Goal: Find specific page/section: Find specific page/section

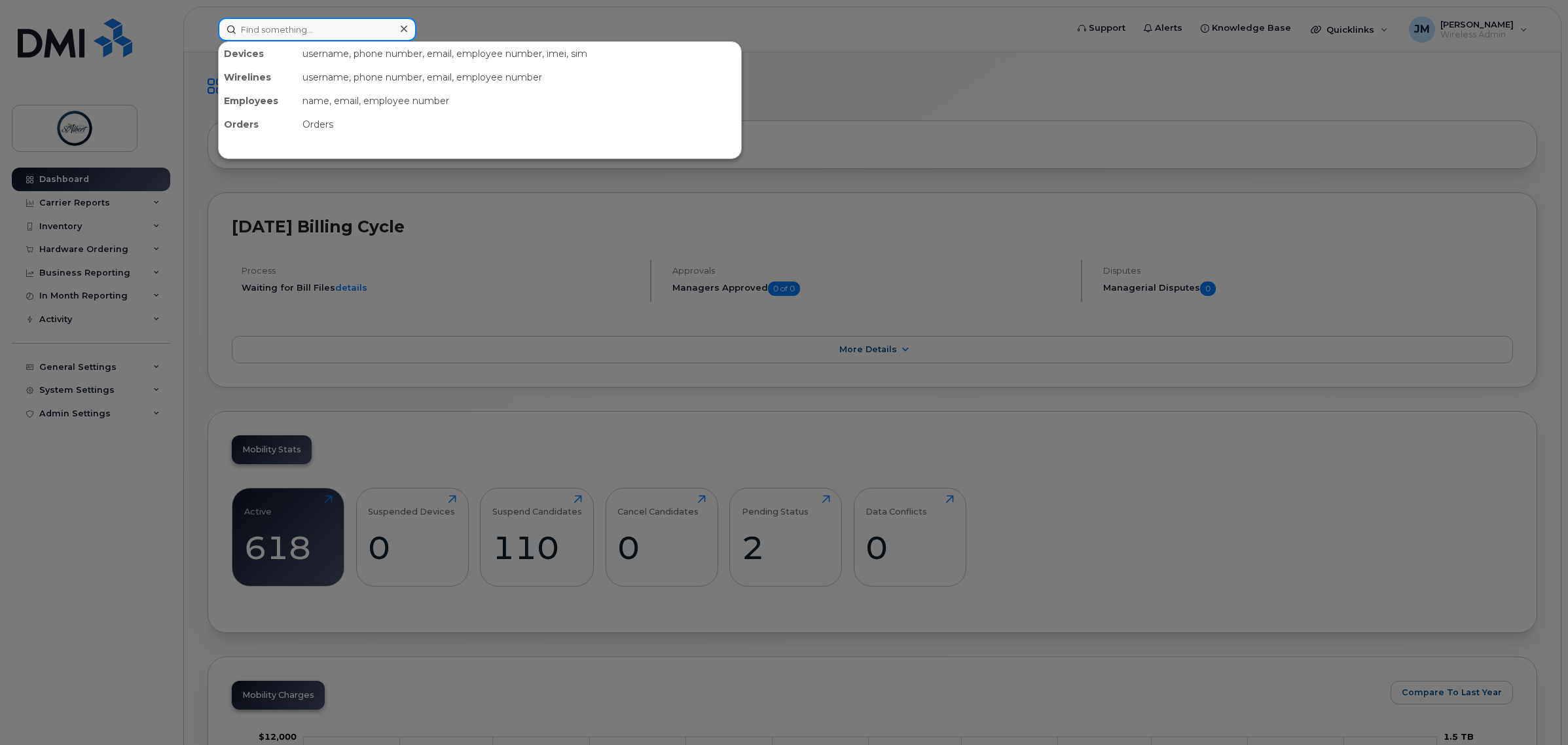
click at [279, 33] on input at bounding box center [317, 29] width 198 height 23
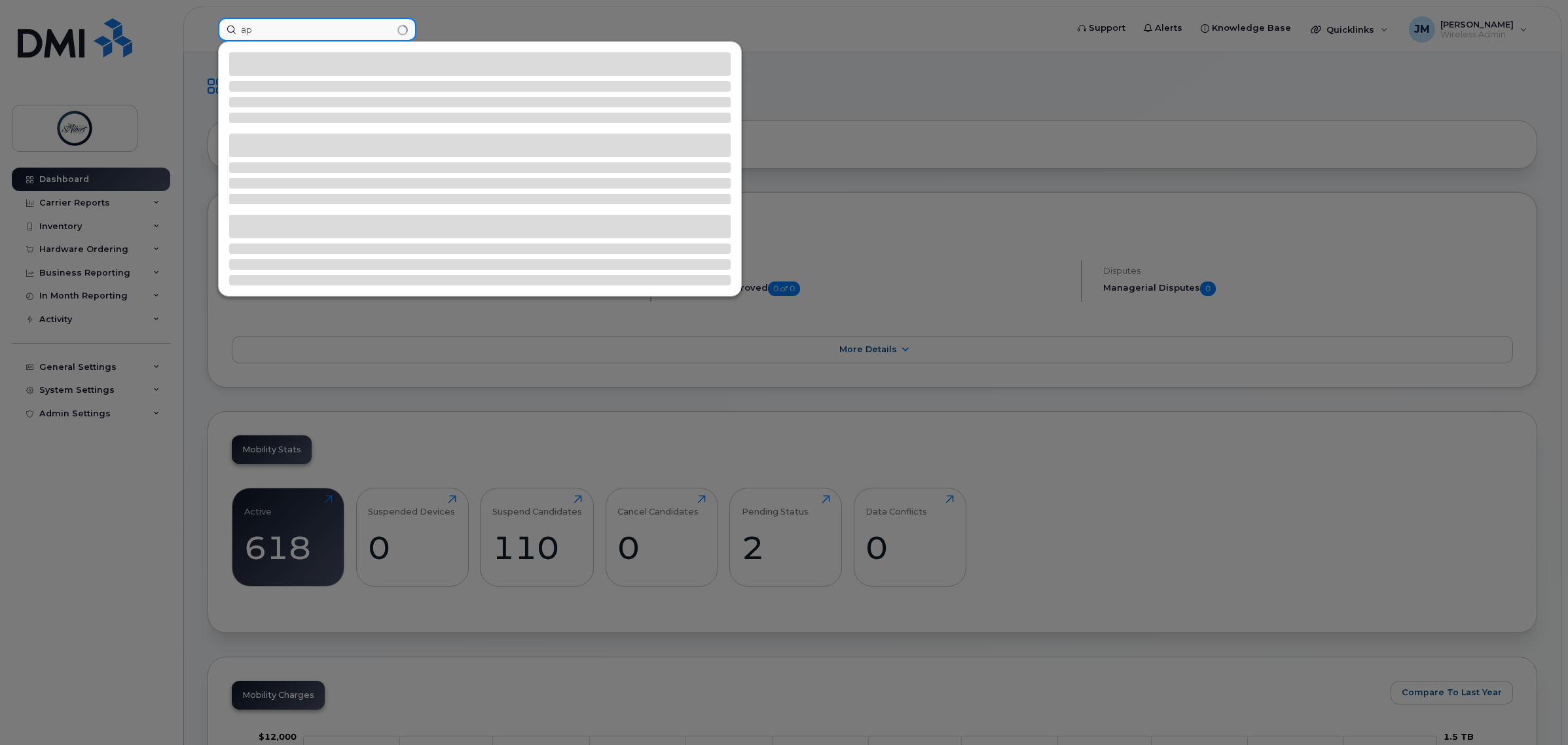
type input "a"
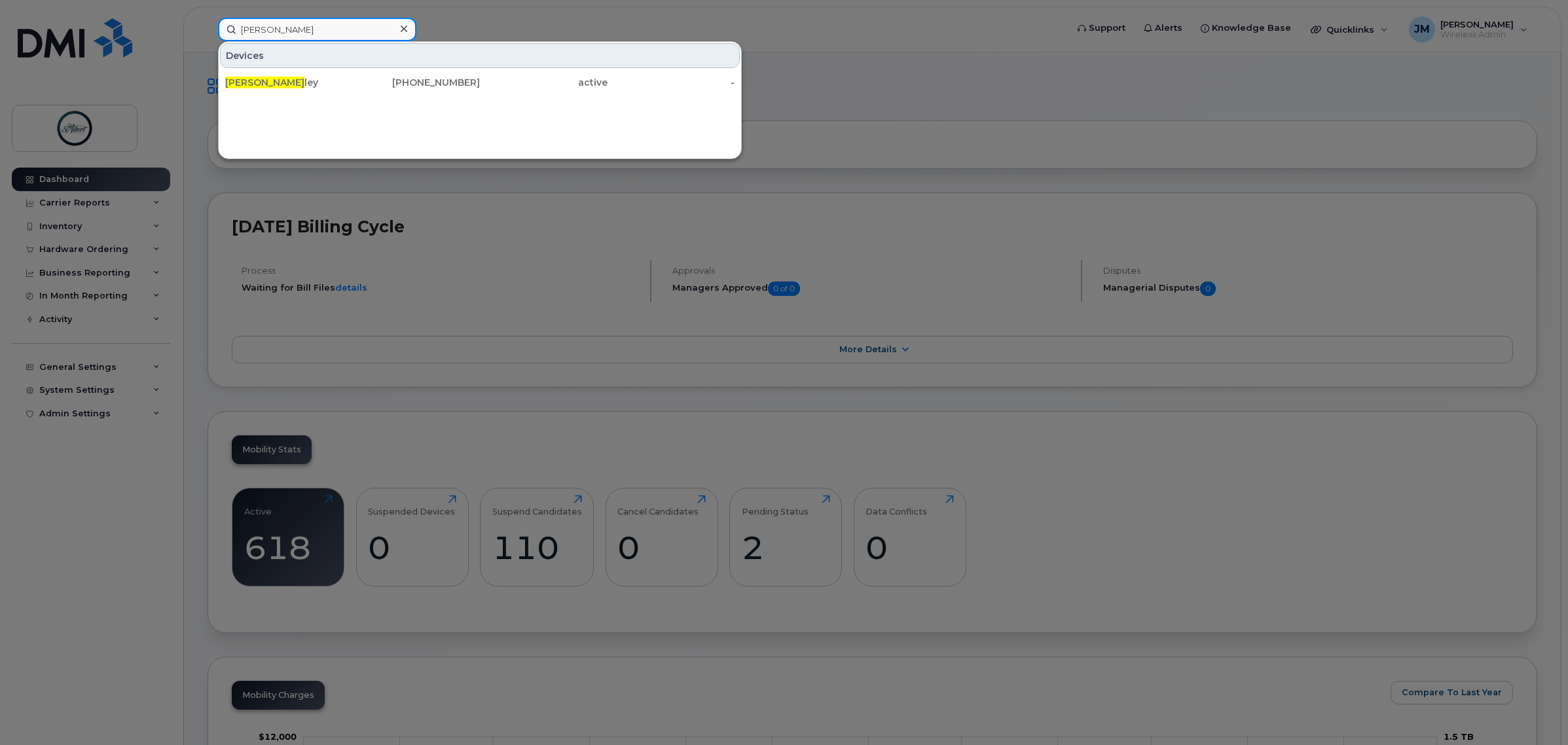
type input "peter bai"
click at [316, 95] on div "Peter Bai ley 780-938-7164 active -" at bounding box center [480, 82] width 523 height 26
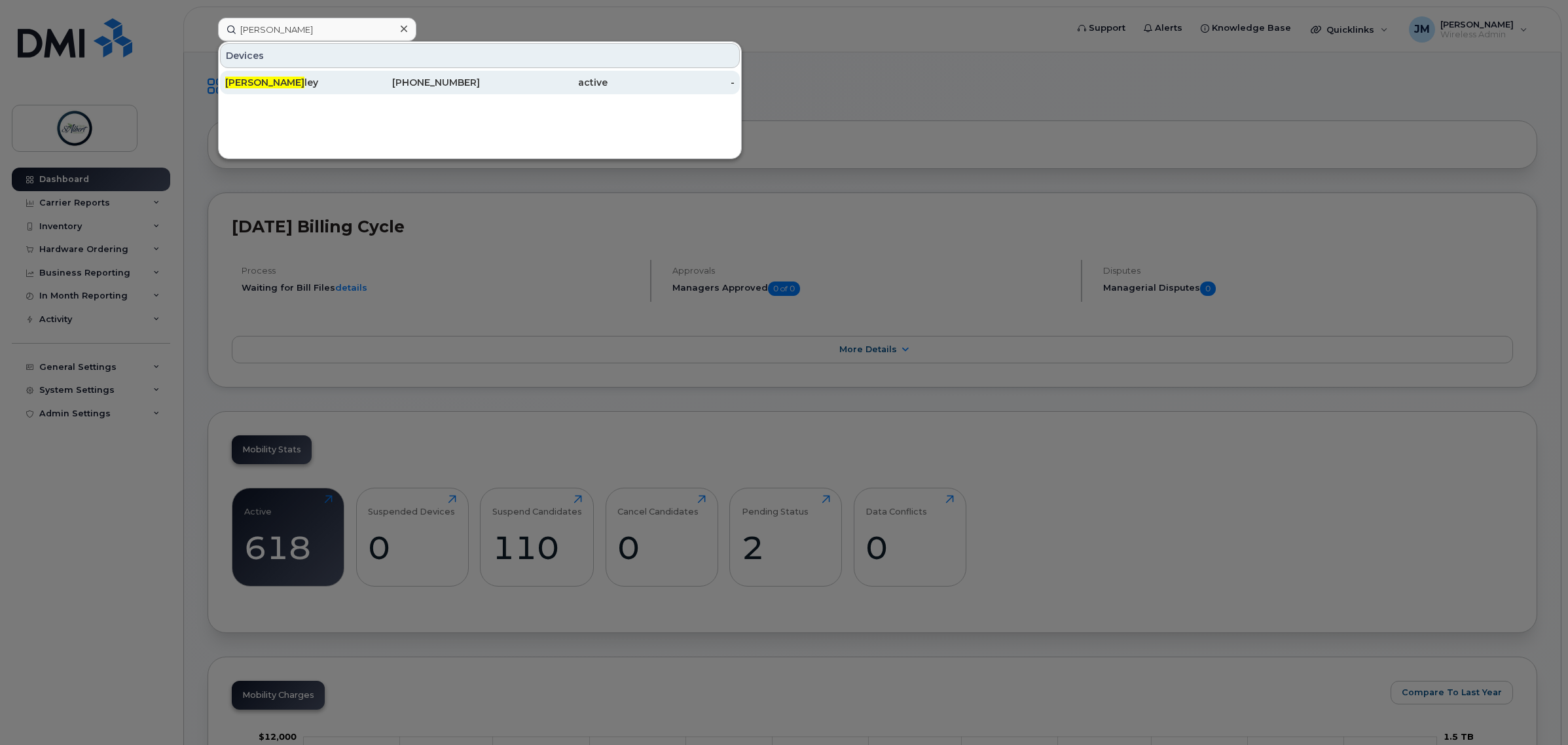
click at [293, 73] on div "Peter Bai ley" at bounding box center [289, 82] width 128 height 23
